Goal: Navigation & Orientation: Find specific page/section

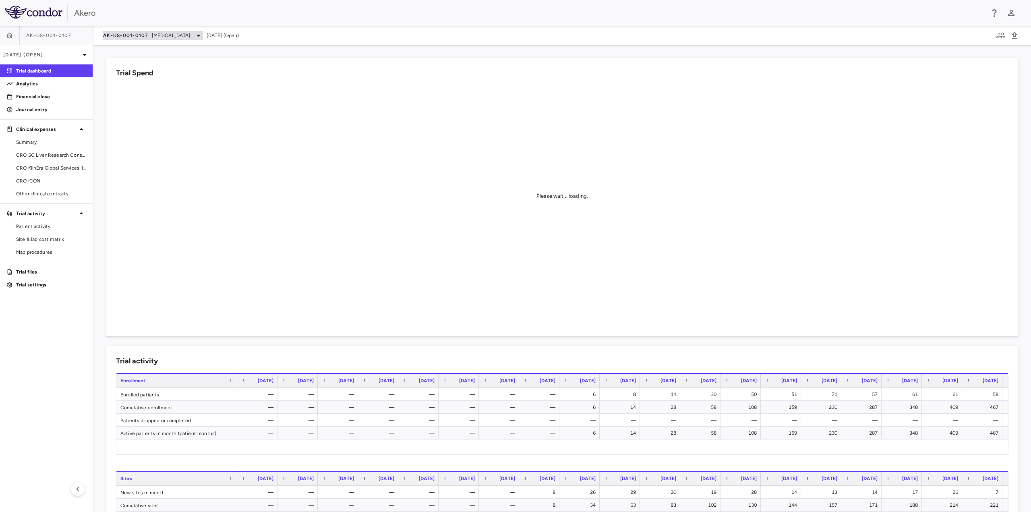
click at [116, 33] on span "AK-US-001-0107" at bounding box center [125, 35] width 45 height 6
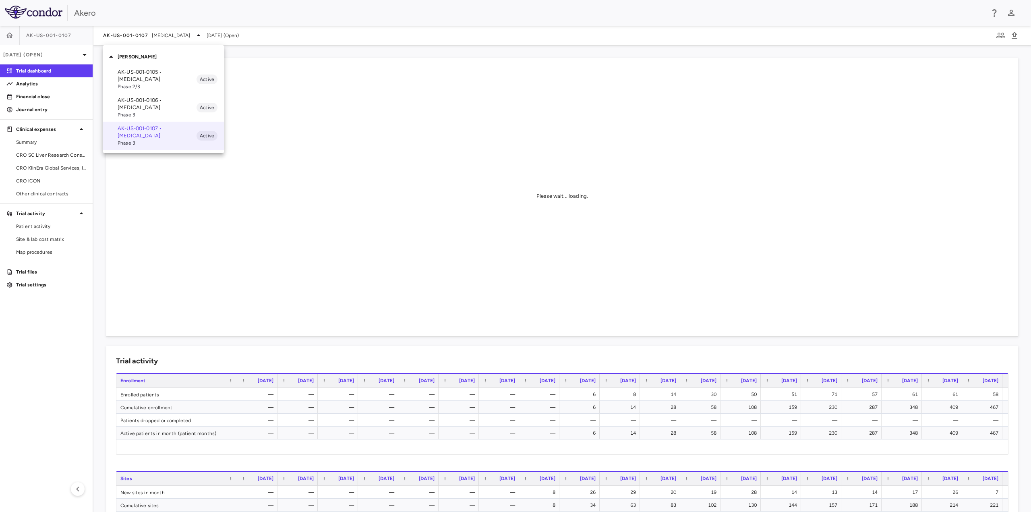
click at [141, 103] on p "AK-US-001-0106 • [MEDICAL_DATA]" at bounding box center [157, 104] width 79 height 14
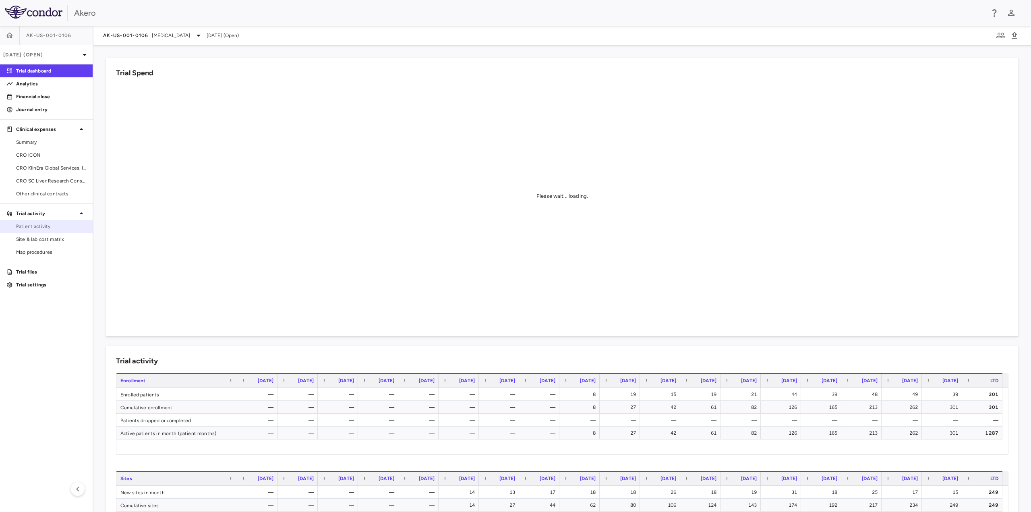
click at [51, 227] on span "Patient activity" at bounding box center [51, 226] width 70 height 7
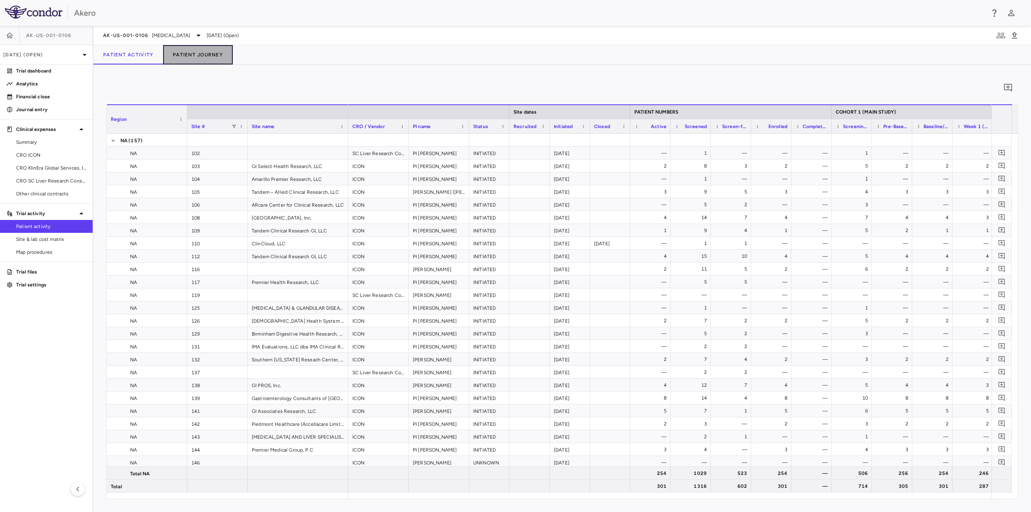
click at [200, 54] on button "Patient Journey" at bounding box center [198, 54] width 70 height 19
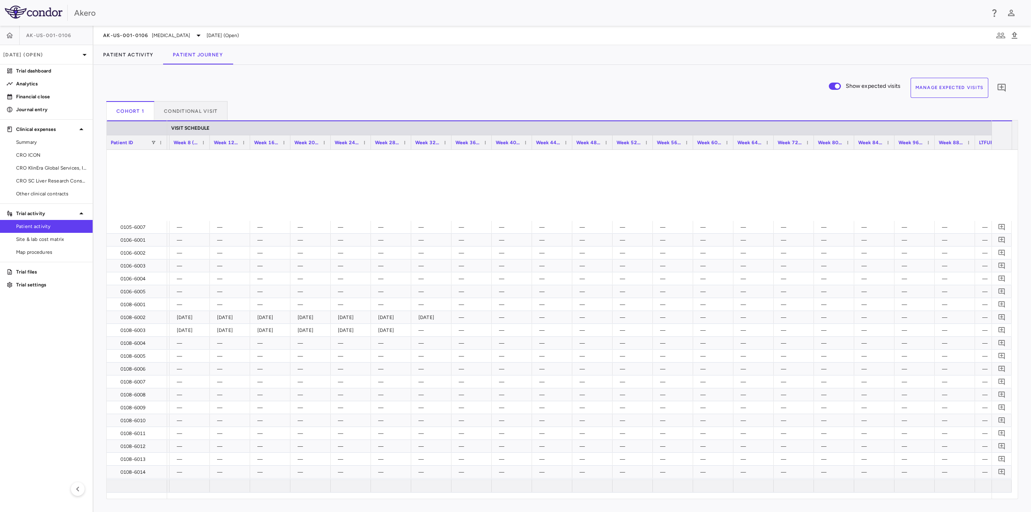
scroll to position [362, 0]
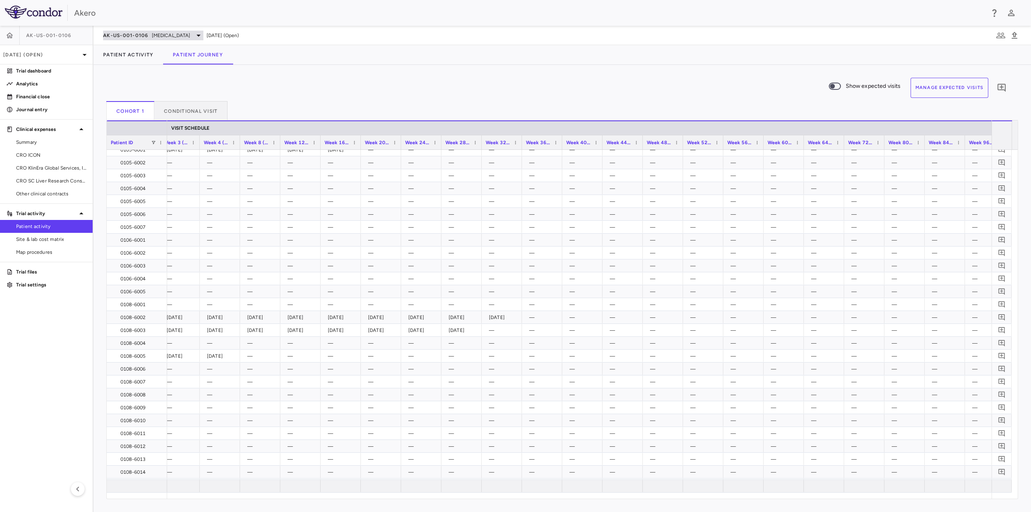
click at [142, 37] on span "AK-US-001-0106" at bounding box center [125, 35] width 45 height 6
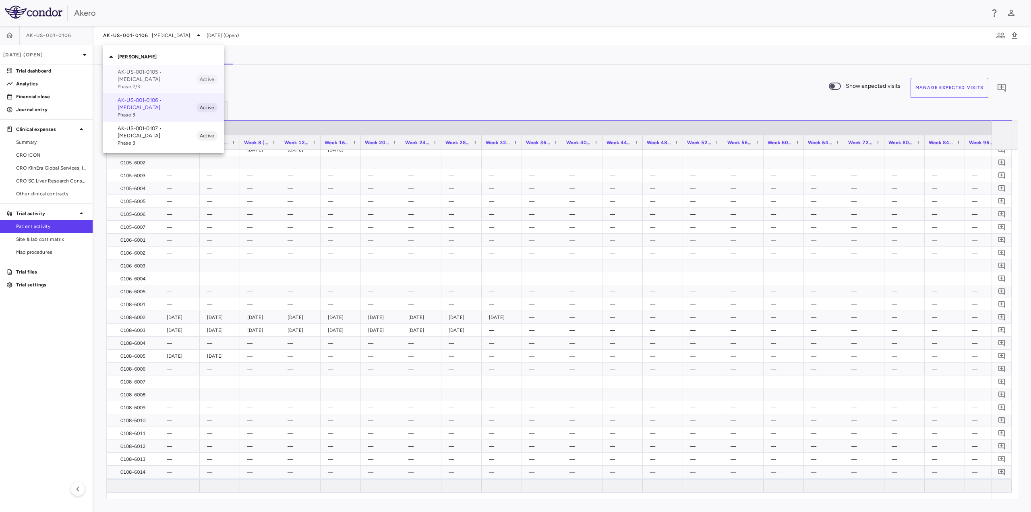
click at [143, 73] on p "AK-US-001-0105 • [MEDICAL_DATA]" at bounding box center [157, 75] width 79 height 14
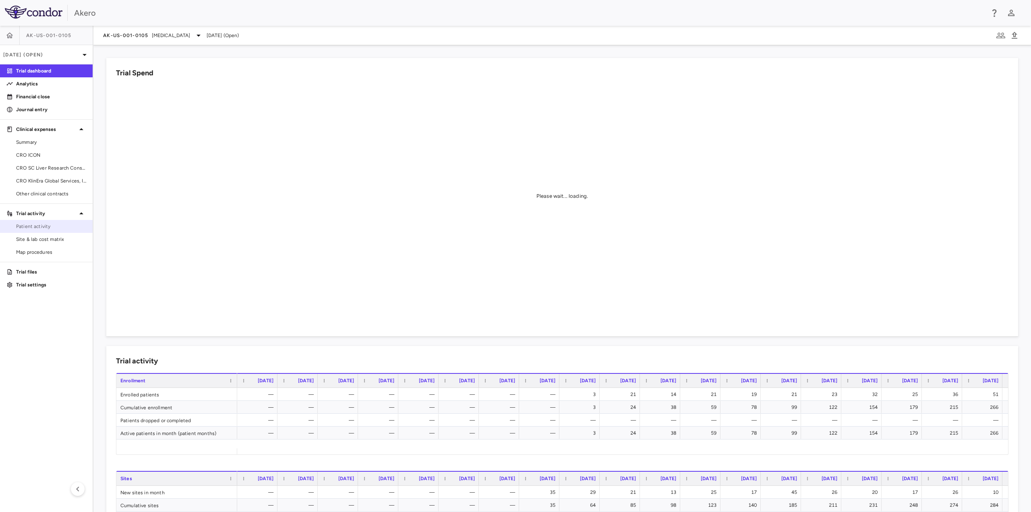
click at [47, 229] on span "Patient activity" at bounding box center [51, 226] width 70 height 7
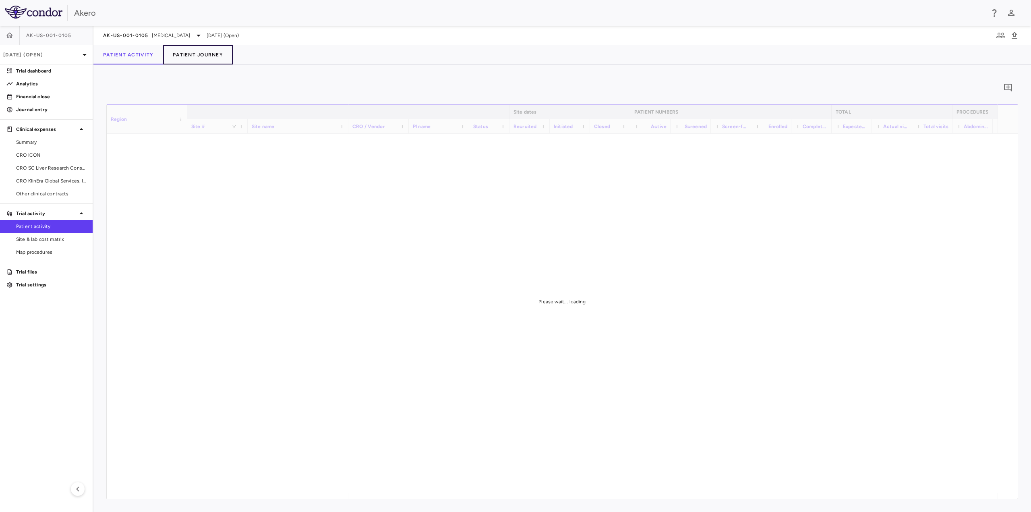
click at [185, 53] on button "Patient Journey" at bounding box center [198, 54] width 70 height 19
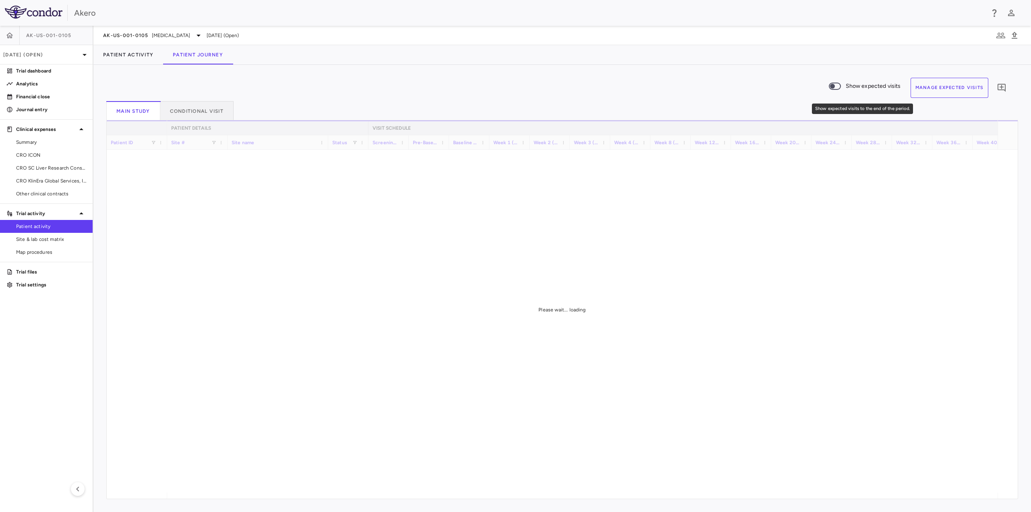
click at [854, 87] on span "Show expected visits" at bounding box center [872, 86] width 55 height 9
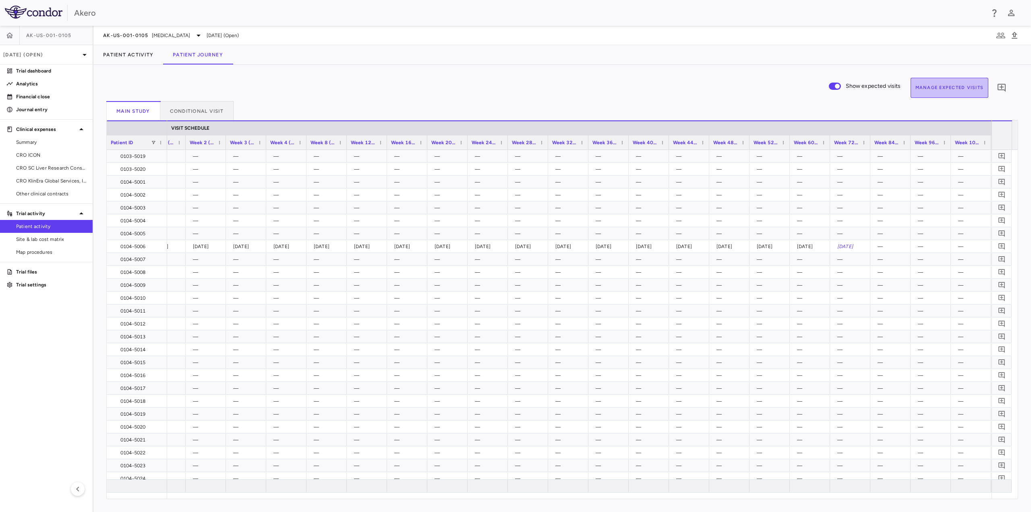
click at [950, 87] on button "Manage Expected Visits" at bounding box center [949, 88] width 78 height 20
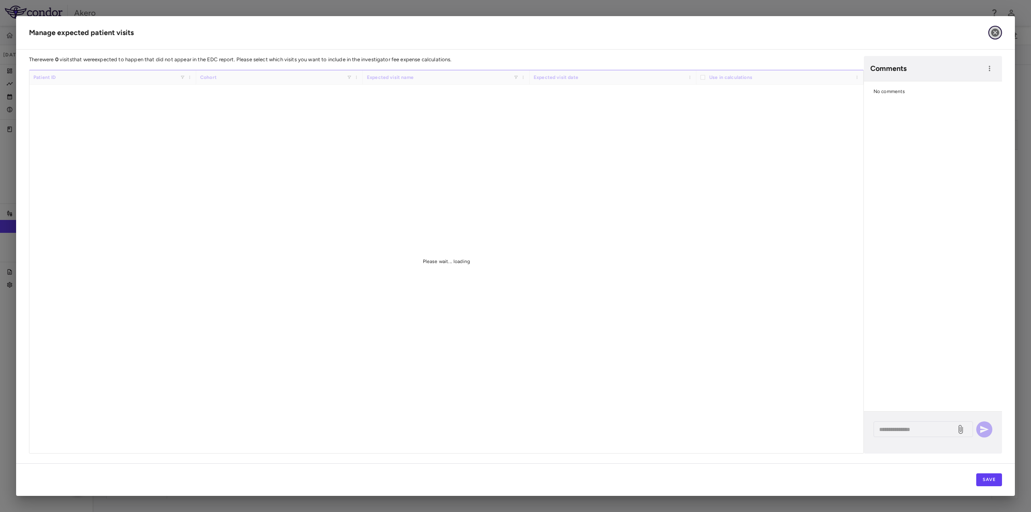
click at [999, 32] on icon "button" at bounding box center [995, 33] width 10 height 10
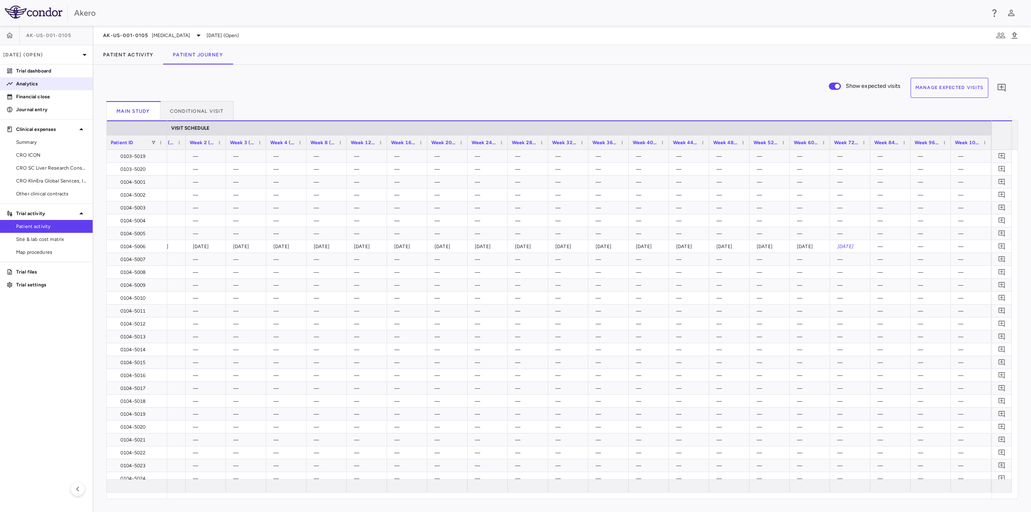
drag, startPoint x: 44, startPoint y: 70, endPoint x: 40, endPoint y: 84, distance: 13.8
click at [44, 70] on p "Trial dashboard" at bounding box center [51, 70] width 70 height 7
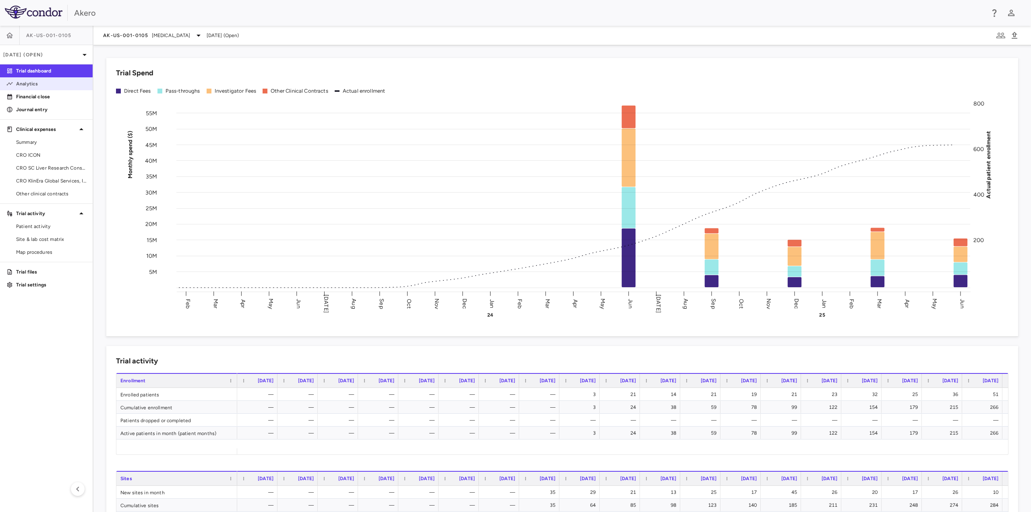
click at [38, 85] on p "Analytics" at bounding box center [51, 83] width 70 height 7
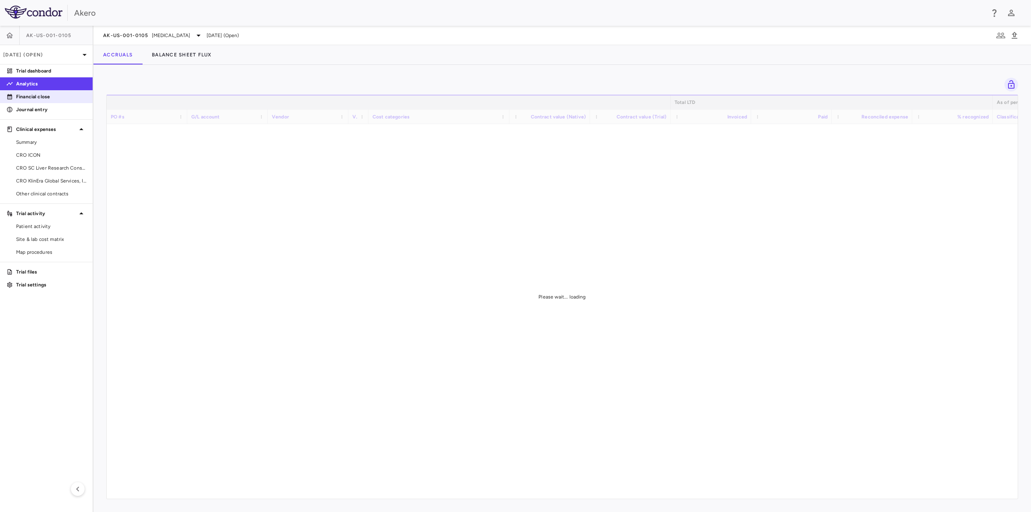
click at [39, 96] on p "Financial close" at bounding box center [51, 96] width 70 height 7
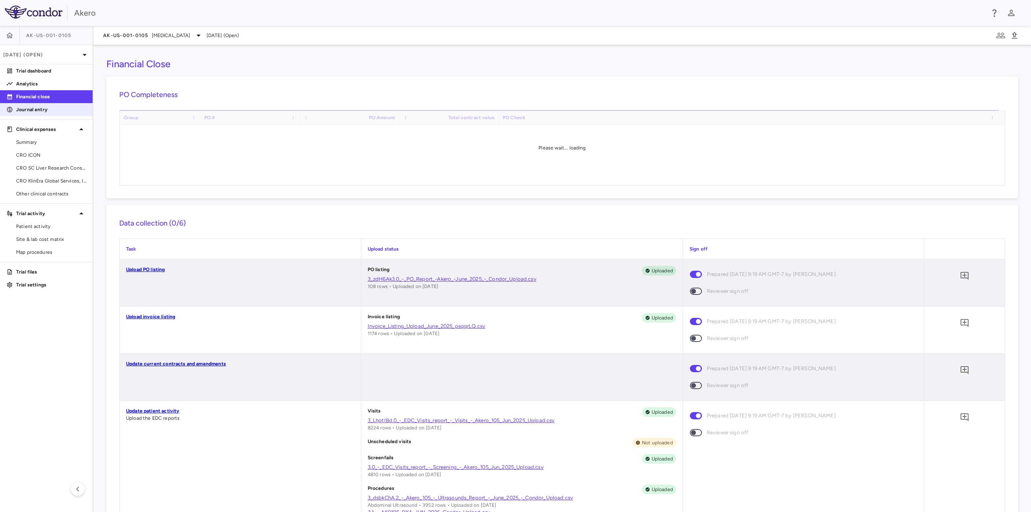
click at [34, 112] on p "Journal entry" at bounding box center [51, 109] width 70 height 7
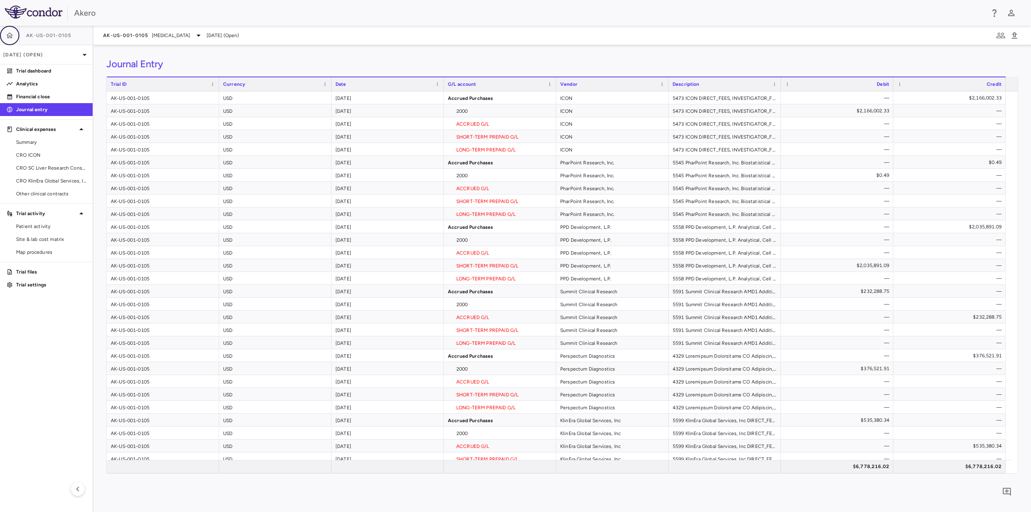
click at [12, 35] on icon "button" at bounding box center [10, 35] width 8 height 8
